Goal: Task Accomplishment & Management: Use online tool/utility

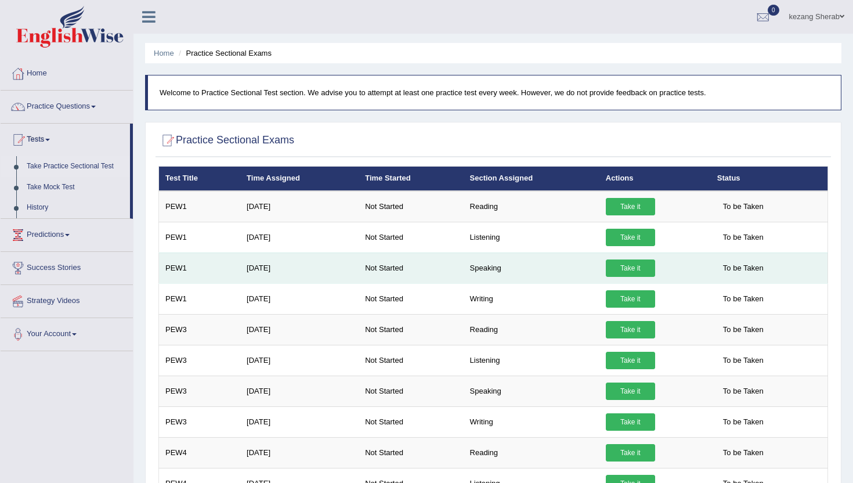
click at [636, 270] on link "Take it" at bounding box center [630, 267] width 49 height 17
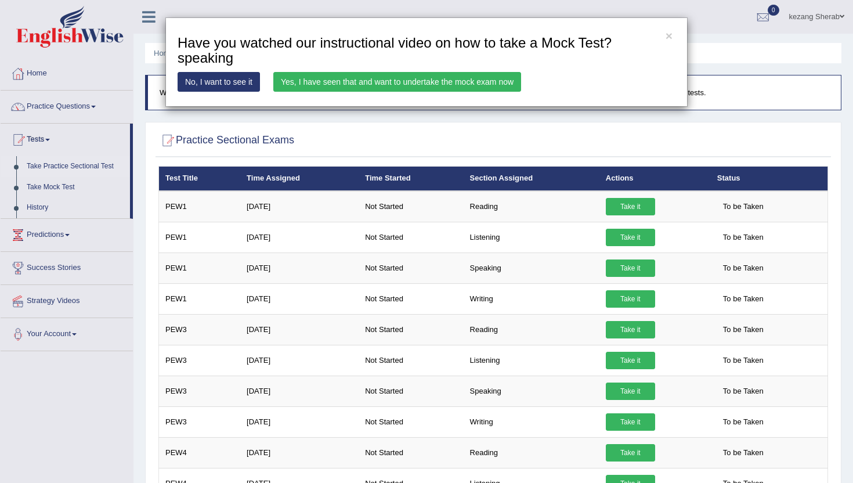
click at [355, 73] on link "Yes, I have seen that and want to undertake the mock exam now" at bounding box center [397, 82] width 248 height 20
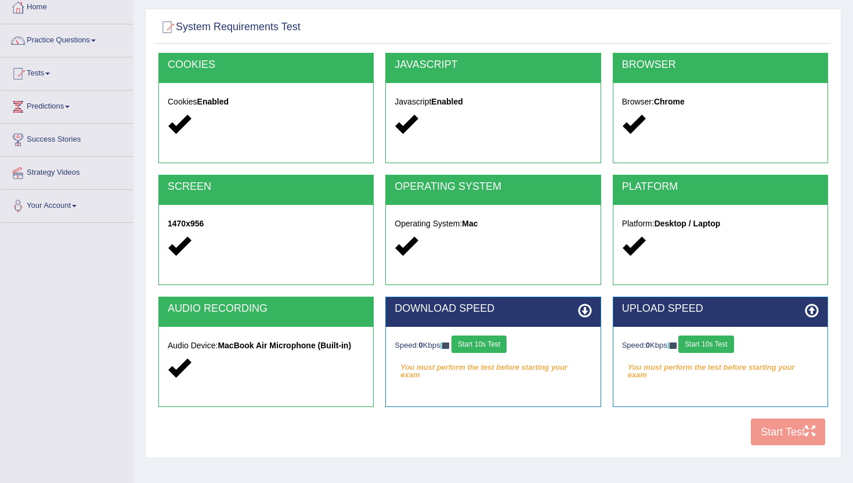
scroll to position [68, 0]
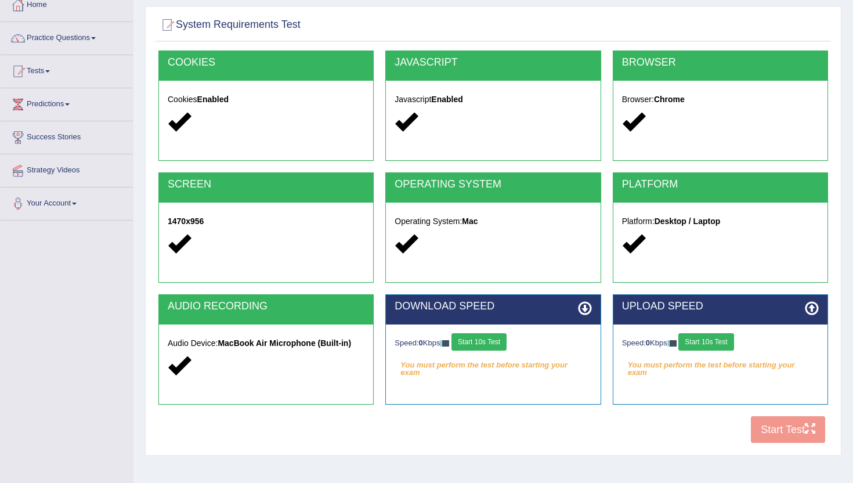
click at [468, 346] on button "Start 10s Test" at bounding box center [479, 341] width 55 height 17
click at [723, 342] on button "Start 10s Test" at bounding box center [706, 341] width 55 height 17
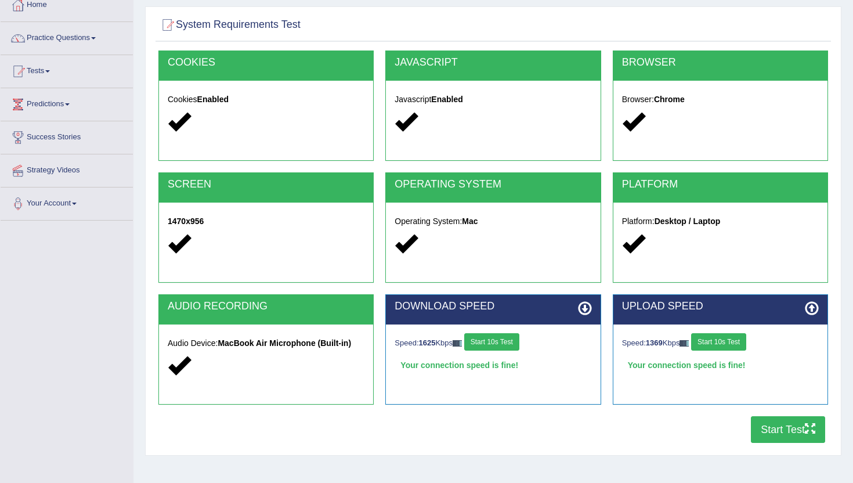
click at [766, 432] on button "Start Test" at bounding box center [788, 429] width 74 height 27
